Goal: Information Seeking & Learning: Learn about a topic

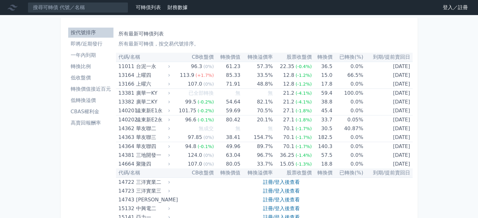
click at [448, 9] on link "登入／註冊" at bounding box center [455, 8] width 35 height 10
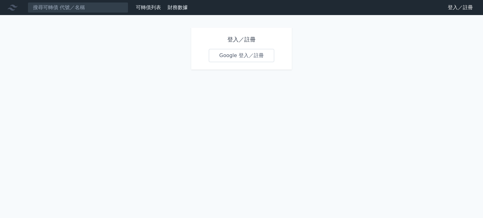
click at [242, 58] on link "Google 登入／註冊" at bounding box center [241, 55] width 65 height 13
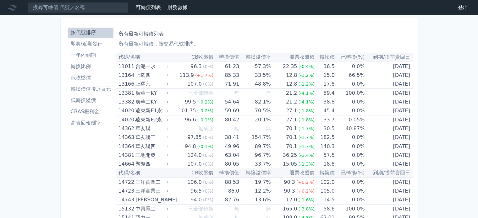
click at [81, 43] on li "即將/近期發行" at bounding box center [90, 44] width 45 height 8
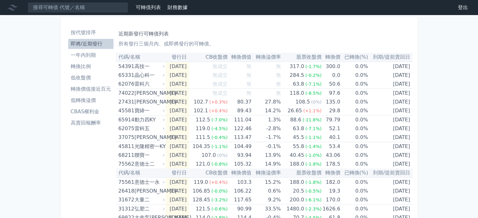
click at [82, 45] on li "即將/近期發行" at bounding box center [90, 44] width 45 height 8
click at [251, 56] on th "轉換價值" at bounding box center [239, 57] width 24 height 9
drag, startPoint x: 258, startPoint y: 56, endPoint x: 243, endPoint y: 57, distance: 14.8
click at [243, 57] on tr "代碼/名稱 發行日 CB收盤價 轉換價值 轉換溢價率 股票收盤價 轉換價 已轉換(%) 到期/提前賣回日" at bounding box center [264, 57] width 297 height 9
drag, startPoint x: 325, startPoint y: 57, endPoint x: 344, endPoint y: 56, distance: 19.5
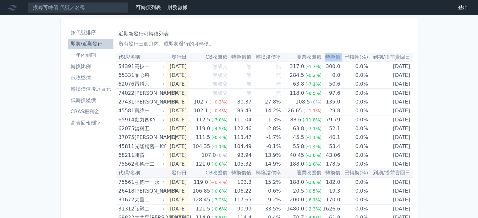
click at [344, 56] on tr "代碼/名稱 發行日 CB收盤價 轉換價值 轉換溢價率 股票收盤價 轉換價 已轉換(%) 到期/提前賣回日" at bounding box center [264, 57] width 297 height 9
drag, startPoint x: 240, startPoint y: 57, endPoint x: 256, endPoint y: 59, distance: 15.5
click at [259, 59] on tr "代碼/名稱 發行日 CB收盤價 轉換價值 轉換溢價率 股票收盤價 轉換價 已轉換(%) 到期/提前賣回日" at bounding box center [264, 57] width 297 height 9
drag, startPoint x: 238, startPoint y: 58, endPoint x: 259, endPoint y: 57, distance: 21.4
click at [259, 57] on tr "代碼/名稱 發行日 CB收盤價 轉換價值 轉換溢價率 股票收盤價 轉換價 已轉換(%) 到期/提前賣回日" at bounding box center [264, 57] width 297 height 9
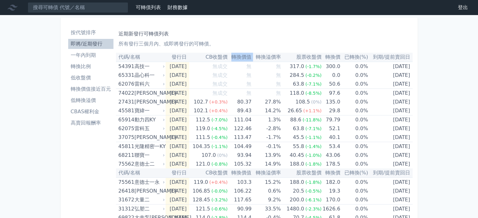
copy tr "轉換價值"
click at [245, 58] on th "轉換價值" at bounding box center [239, 57] width 24 height 9
click at [246, 46] on p "所有發行三個月內、或即將發行的可轉債。" at bounding box center [264, 44] width 292 height 8
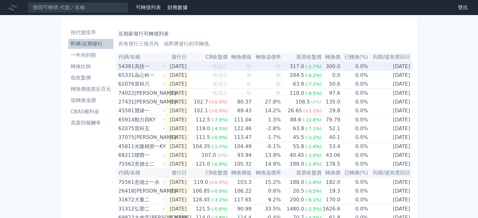
click at [146, 67] on div "高技一" at bounding box center [148, 66] width 29 height 9
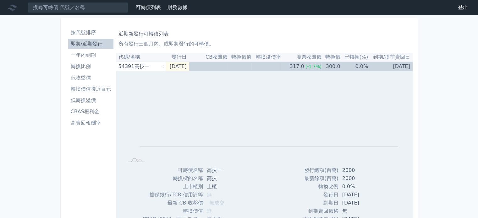
click at [124, 62] on th "代碼/名稱" at bounding box center [141, 57] width 50 height 9
click at [129, 65] on div "54391" at bounding box center [125, 66] width 14 height 9
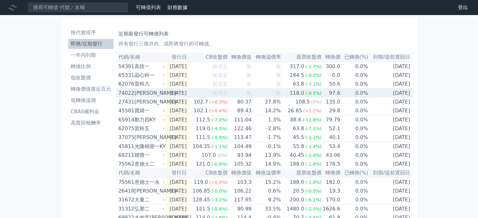
scroll to position [31, 0]
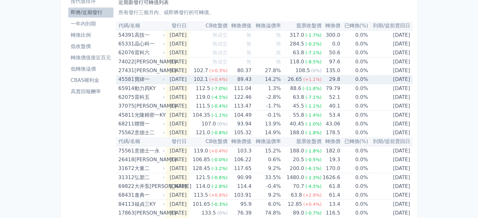
click at [137, 80] on div "寶緯一" at bounding box center [148, 79] width 29 height 9
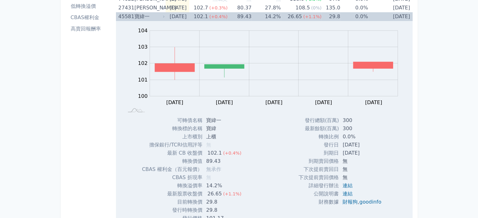
scroll to position [126, 0]
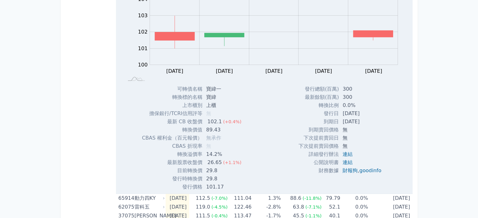
click at [201, 129] on td "轉換價值" at bounding box center [172, 130] width 60 height 8
drag, startPoint x: 181, startPoint y: 128, endPoint x: 224, endPoint y: 131, distance: 43.8
click at [224, 131] on tr "轉換價值 89.43" at bounding box center [194, 130] width 104 height 8
click at [248, 130] on div "可轉債名稱 寶緯一 轉換標的名稱 寶緯 上市櫃別 上櫃 擔保銀行/TCRI信用評等 無 最新 CB 收盤價 102.1 (+0.4%) 轉換價值 89.43" at bounding box center [193, 138] width 119 height 106
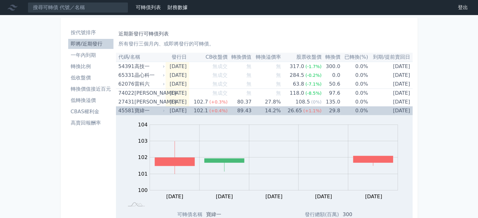
scroll to position [0, 0]
click at [138, 108] on div "寶緯一" at bounding box center [148, 110] width 29 height 9
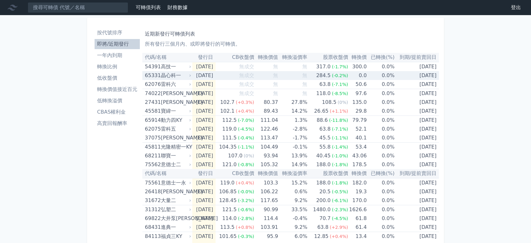
click at [169, 77] on div "晶心科一" at bounding box center [175, 75] width 29 height 9
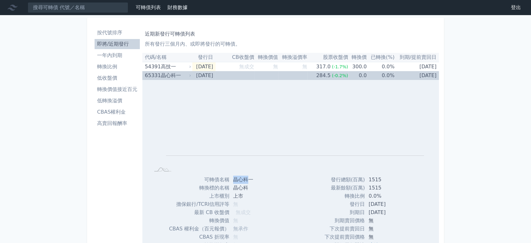
drag, startPoint x: 234, startPoint y: 178, endPoint x: 248, endPoint y: 178, distance: 14.5
click at [248, 178] on td "晶心科一" at bounding box center [250, 179] width 42 height 8
copy td "晶心科"
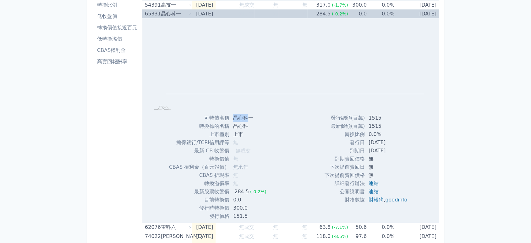
scroll to position [35, 0]
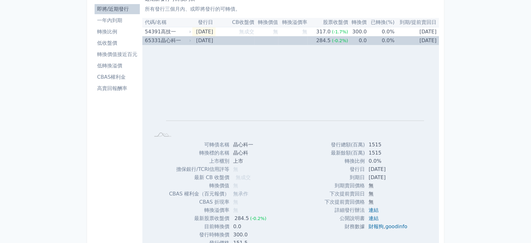
click at [214, 37] on td "[DATE]" at bounding box center [203, 40] width 23 height 9
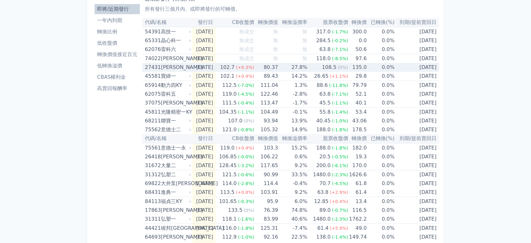
click at [209, 69] on td "[DATE]" at bounding box center [203, 67] width 23 height 9
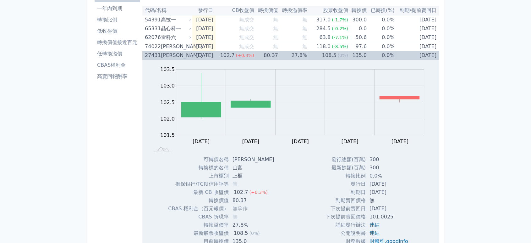
scroll to position [0, 0]
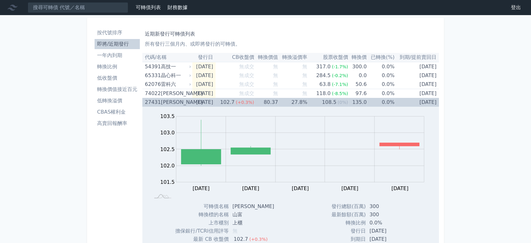
click at [181, 101] on div "[PERSON_NAME]" at bounding box center [175, 102] width 29 height 9
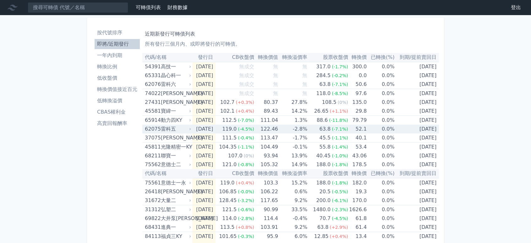
click at [170, 128] on div "雷科五" at bounding box center [175, 128] width 29 height 9
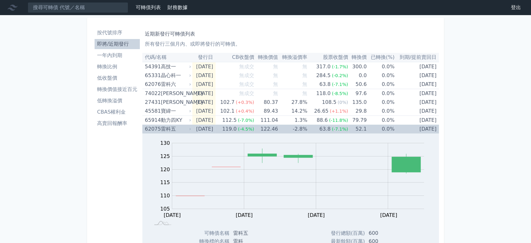
click at [177, 129] on div "雷科五" at bounding box center [175, 128] width 29 height 9
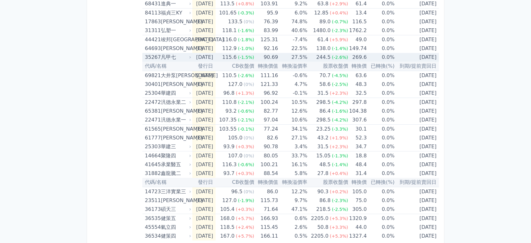
scroll to position [230, 0]
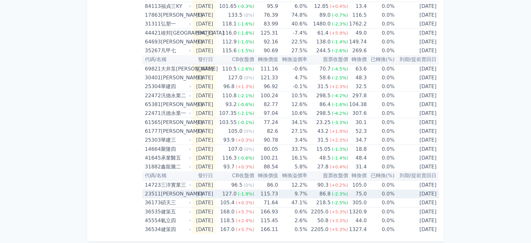
click at [174, 194] on div "[PERSON_NAME]" at bounding box center [175, 193] width 29 height 9
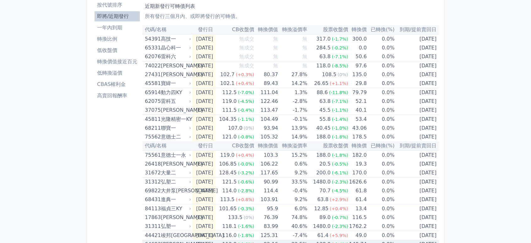
scroll to position [0, 0]
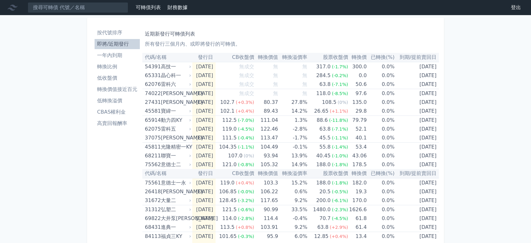
click at [113, 109] on li "CBAS權利金" at bounding box center [117, 112] width 45 height 8
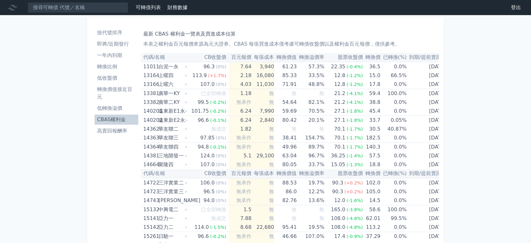
click at [297, 57] on th "轉換溢價率" at bounding box center [311, 57] width 28 height 9
click at [289, 58] on th "轉換價值" at bounding box center [285, 57] width 23 height 9
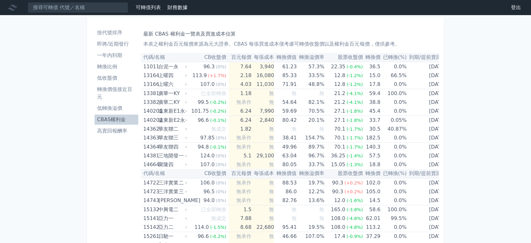
click at [420, 59] on th "到期/提前賣回日" at bounding box center [427, 57] width 42 height 9
click at [407, 58] on th "到期/提前賣回日" at bounding box center [427, 57] width 42 height 9
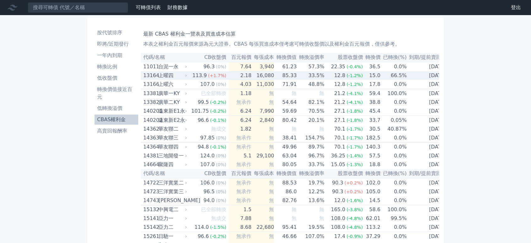
click at [307, 75] on td "33.5%" at bounding box center [311, 75] width 28 height 9
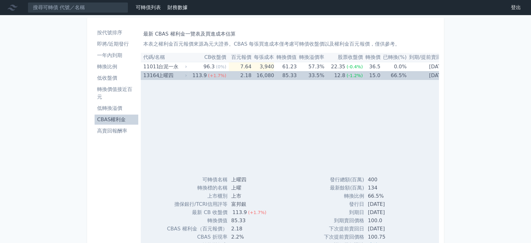
click at [194, 76] on div "113.9" at bounding box center [199, 75] width 17 height 9
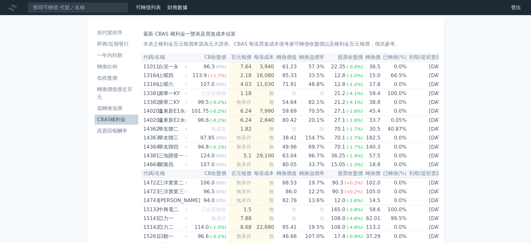
click at [114, 128] on li "高賣回報酬率" at bounding box center [117, 131] width 44 height 8
